Goal: Navigation & Orientation: Find specific page/section

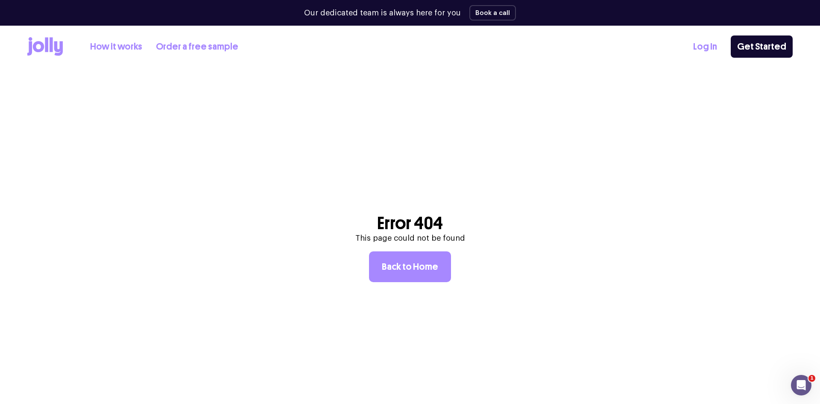
click at [699, 43] on link "Log In" at bounding box center [705, 47] width 24 height 14
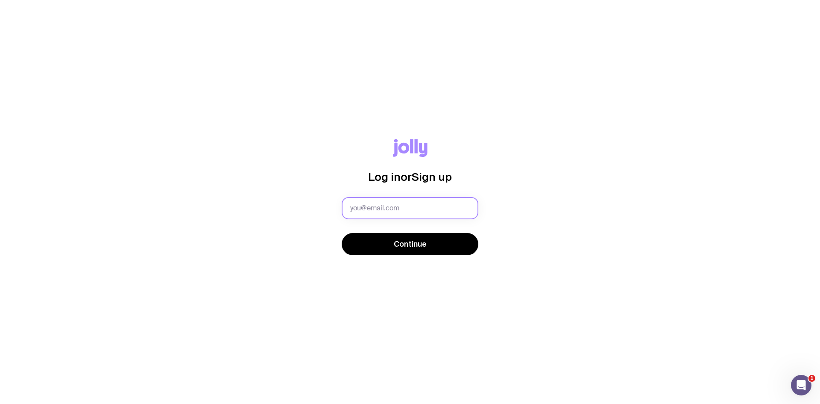
click at [425, 208] on input "text" at bounding box center [410, 208] width 137 height 22
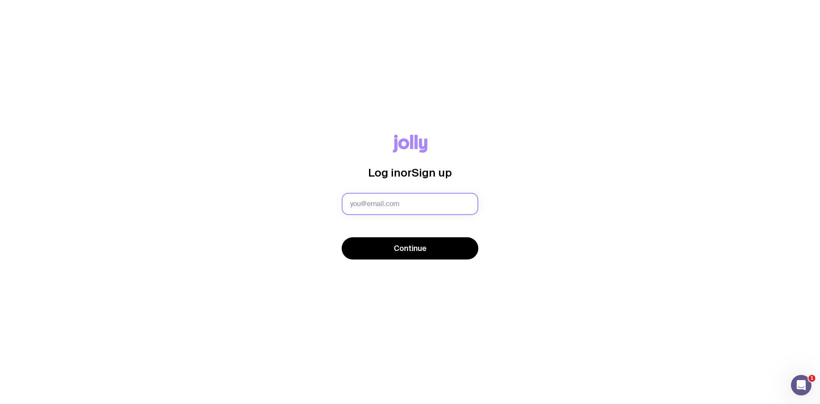
type input "karina.mendoza@upguard.com"
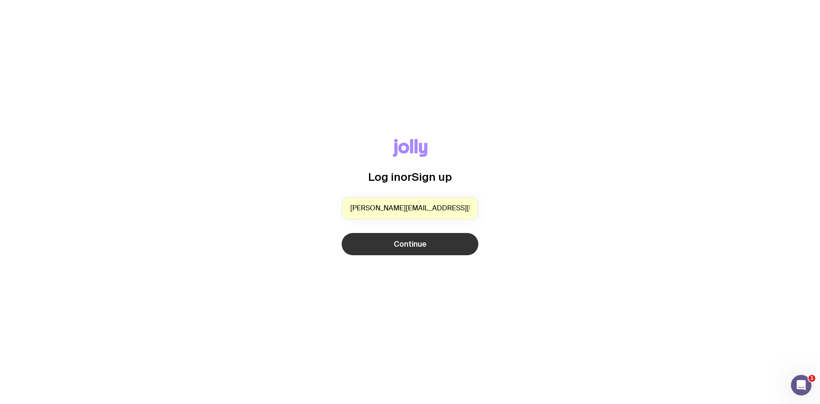
click at [453, 248] on button "Continue" at bounding box center [410, 244] width 137 height 22
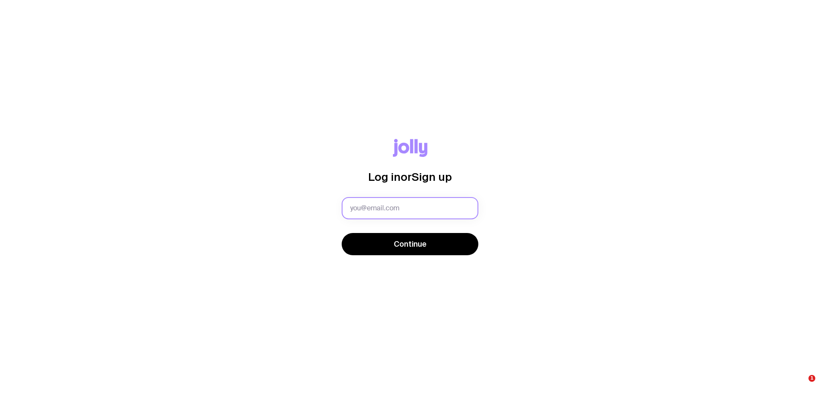
click at [401, 206] on input "text" at bounding box center [410, 208] width 137 height 22
click at [384, 213] on input "text" at bounding box center [410, 208] width 137 height 22
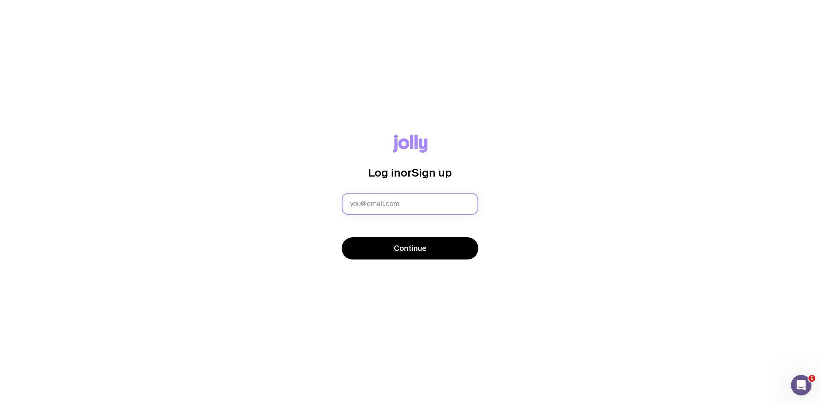
type input "karina.mendoza@upguard.com"
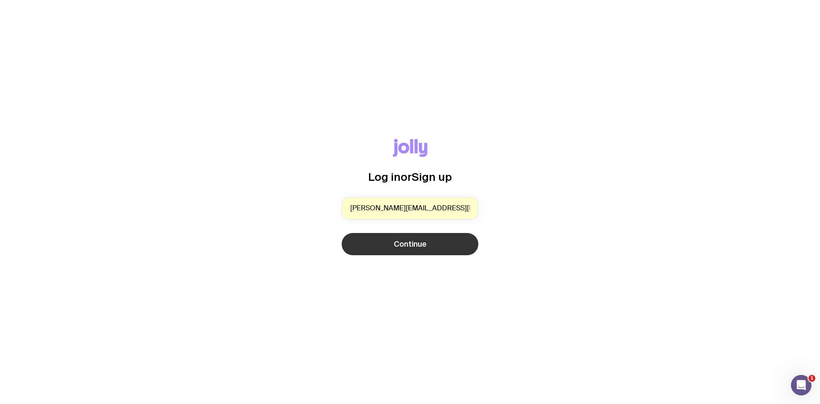
drag, startPoint x: 381, startPoint y: 238, endPoint x: 377, endPoint y: 246, distance: 8.6
click at [377, 246] on button "Continue" at bounding box center [410, 244] width 137 height 22
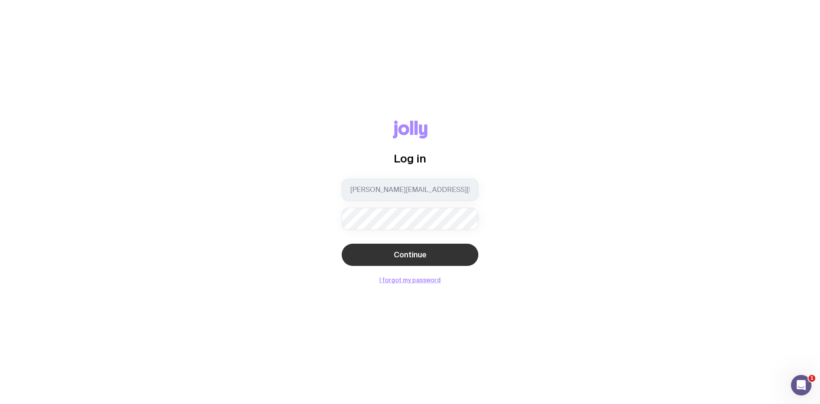
click at [381, 249] on button "Continue" at bounding box center [410, 254] width 137 height 22
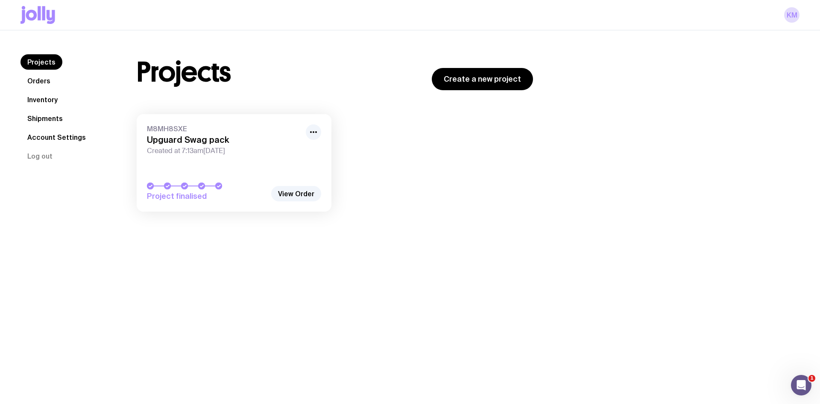
click at [42, 95] on link "Inventory" at bounding box center [43, 99] width 44 height 15
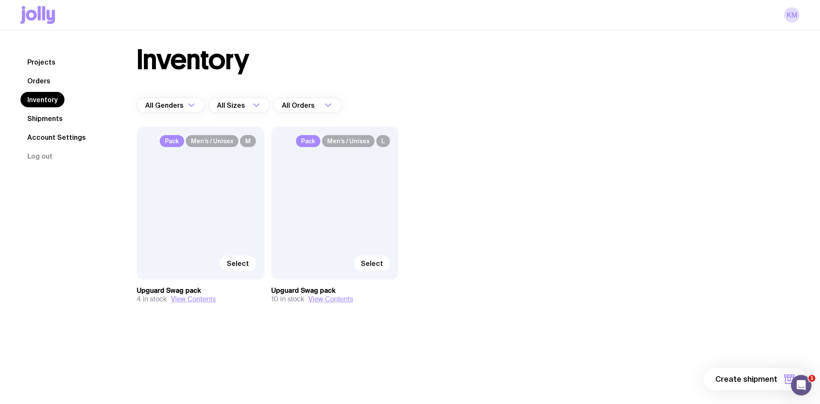
scroll to position [9, 0]
